Goal: Transaction & Acquisition: Purchase product/service

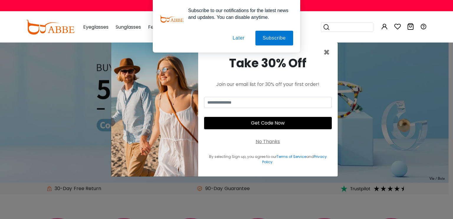
click at [327, 52] on div "Subscribe to our notifications for the latest news and updates. You can disable…" at bounding box center [226, 26] width 453 height 52
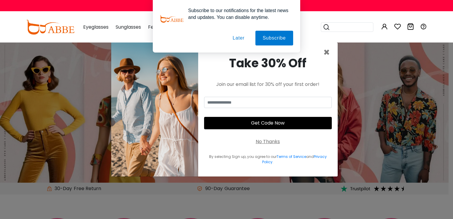
click at [242, 39] on button "Later" at bounding box center [238, 38] width 27 height 15
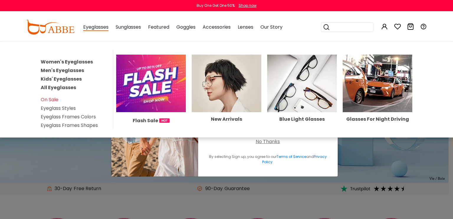
click at [88, 30] on span "Eyeglasses" at bounding box center [95, 27] width 25 height 7
click at [61, 69] on link "Men's Eyeglasses" at bounding box center [62, 70] width 43 height 7
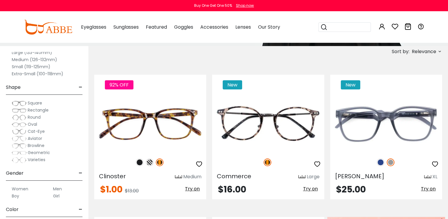
scroll to position [34, 0]
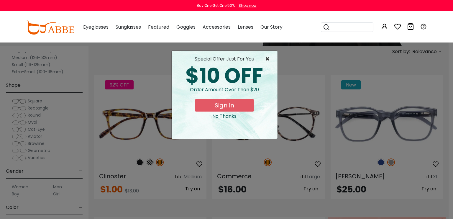
click at [267, 58] on span "×" at bounding box center [268, 58] width 7 height 7
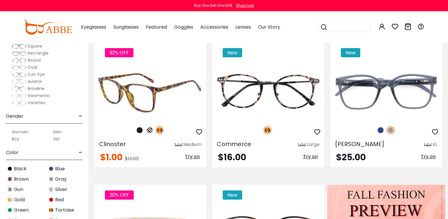
scroll to position [130, 0]
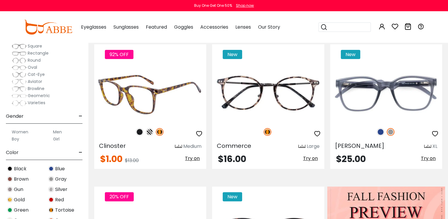
click at [141, 91] on img at bounding box center [150, 93] width 112 height 56
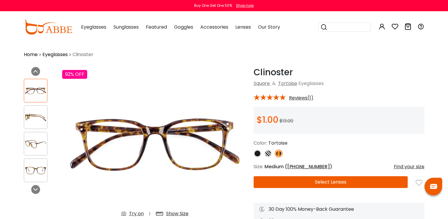
click at [267, 152] on img at bounding box center [268, 153] width 8 height 8
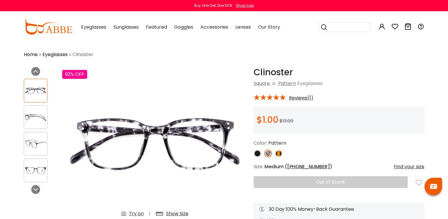
click at [256, 154] on img at bounding box center [258, 153] width 8 height 8
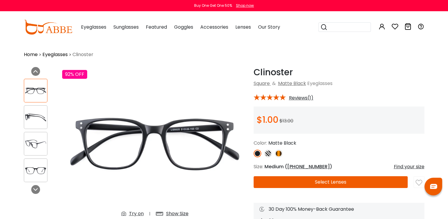
click at [318, 179] on button "Select Lenses" at bounding box center [331, 182] width 154 height 12
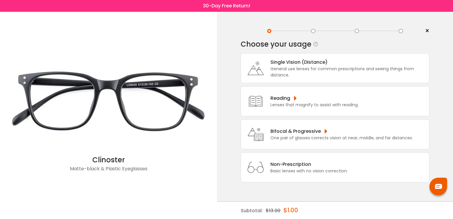
click at [293, 107] on div "Lenses that magnify to assist with reading." at bounding box center [314, 105] width 88 height 6
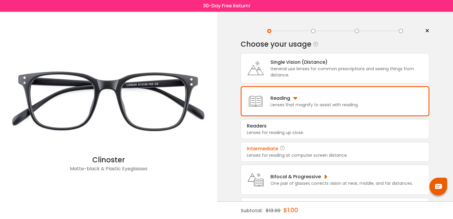
click at [282, 154] on div "Lenses for reading at computer screen distance." at bounding box center [335, 155] width 176 height 6
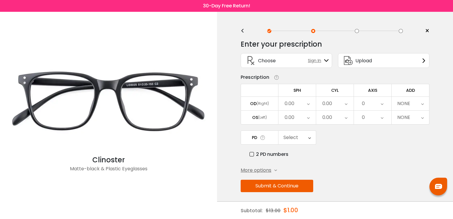
click at [308, 104] on icon at bounding box center [308, 104] width 3 height 14
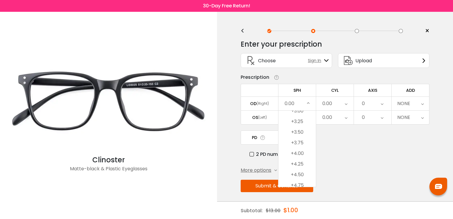
scroll to position [1001, 0]
click at [297, 133] on li "+3.75" at bounding box center [296, 133] width 37 height 11
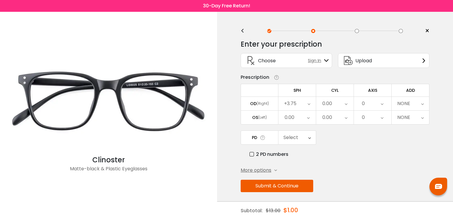
click at [294, 101] on div "+3.75" at bounding box center [290, 104] width 12 height 12
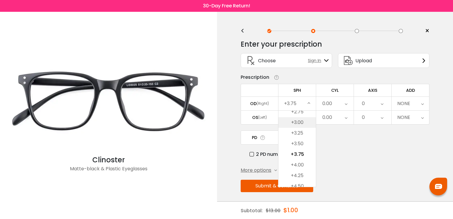
click at [296, 123] on li "+3.00" at bounding box center [296, 122] width 37 height 11
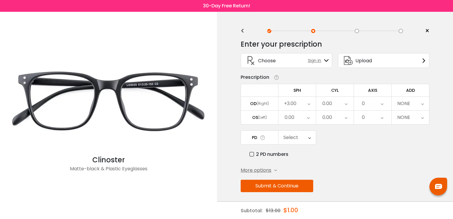
click at [292, 117] on div "0.00" at bounding box center [289, 117] width 10 height 12
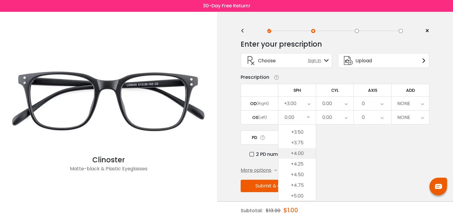
scroll to position [993, 0]
click at [295, 155] on li "+3.75" at bounding box center [296, 154] width 37 height 11
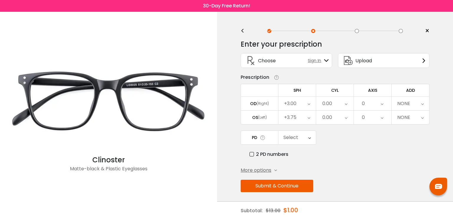
click at [298, 138] on div "Select" at bounding box center [296, 138] width 37 height 14
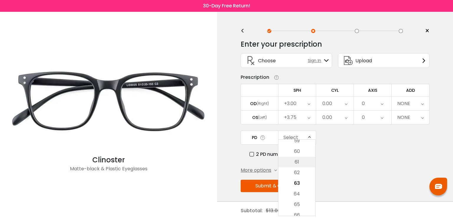
click at [299, 164] on li "61" at bounding box center [296, 161] width 37 height 11
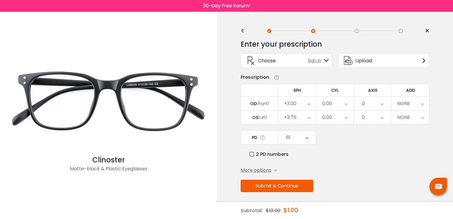
click at [285, 182] on button "Submit & Continue" at bounding box center [276, 185] width 72 height 12
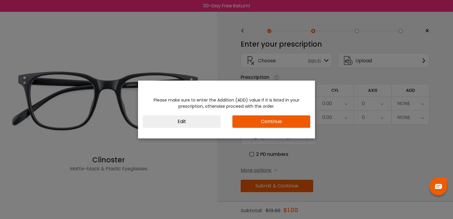
click at [262, 122] on button "Continue" at bounding box center [271, 121] width 78 height 12
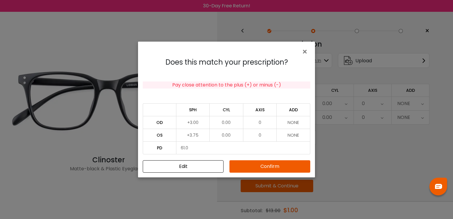
click at [258, 121] on td "0" at bounding box center [260, 122] width 34 height 13
click at [196, 165] on button "Edit" at bounding box center [183, 166] width 81 height 12
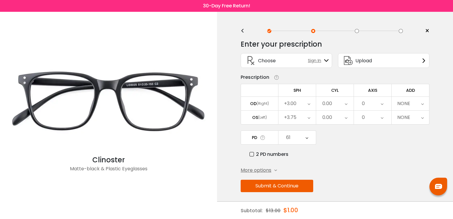
click at [398, 105] on div "NONE" at bounding box center [403, 104] width 13 height 12
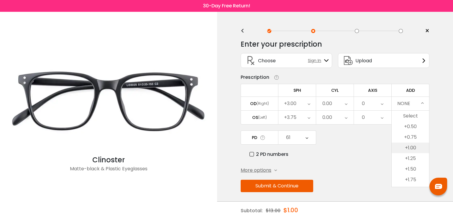
click at [404, 149] on li "+1.00" at bounding box center [409, 147] width 37 height 11
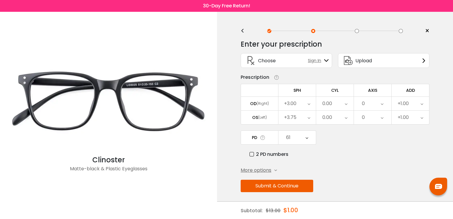
click at [281, 184] on button "Submit & Continue" at bounding box center [276, 185] width 72 height 12
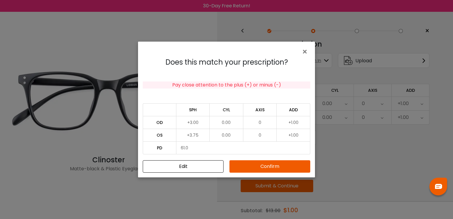
click at [257, 167] on button "Confirm" at bounding box center [269, 166] width 81 height 12
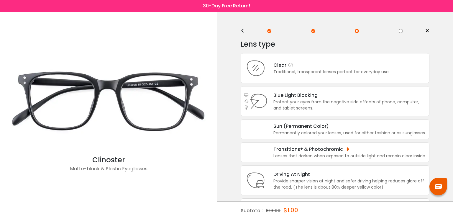
click at [267, 74] on div "Clear Traditional, transparent lenses perfect for everyday use." at bounding box center [328, 68] width 122 height 14
